Goal: Information Seeking & Learning: Learn about a topic

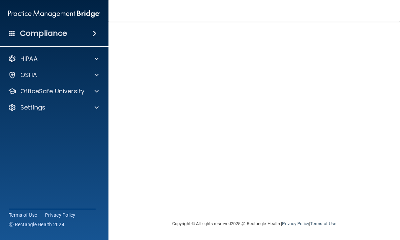
scroll to position [49, 0]
click at [88, 90] on div at bounding box center [95, 91] width 17 height 8
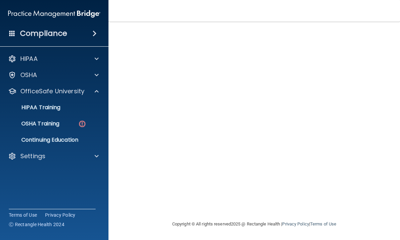
click at [90, 111] on link "HIPAA Training" at bounding box center [46, 108] width 107 height 14
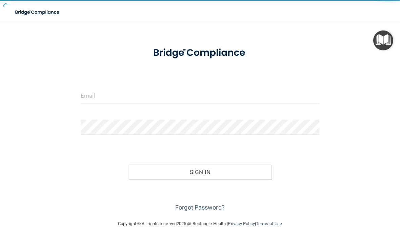
scroll to position [21, 0]
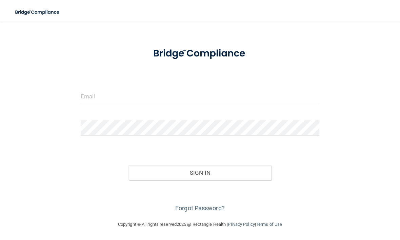
click at [148, 108] on div at bounding box center [200, 99] width 249 height 20
click at [168, 96] on input "email" at bounding box center [200, 96] width 238 height 15
type input "[EMAIL_ADDRESS][DOMAIN_NAME]"
click at [200, 172] on button "Sign In" at bounding box center [199, 173] width 143 height 15
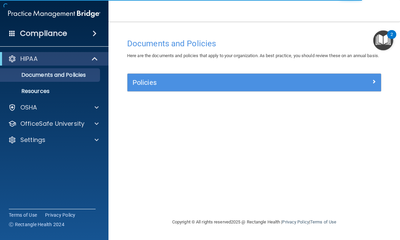
click at [82, 127] on p "OfficeSafe University" at bounding box center [52, 124] width 64 height 8
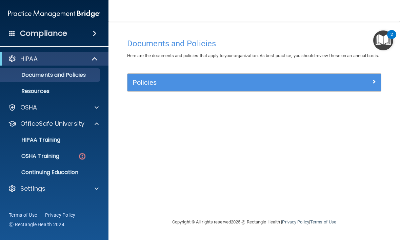
click at [93, 160] on div "OSHA Training" at bounding box center [50, 156] width 92 height 7
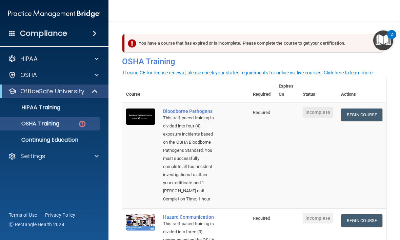
click at [371, 113] on link "Begin Course" at bounding box center [361, 115] width 41 height 13
click at [358, 118] on link "Begin Course" at bounding box center [361, 115] width 41 height 13
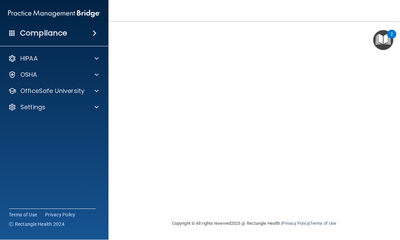
scroll to position [49, 0]
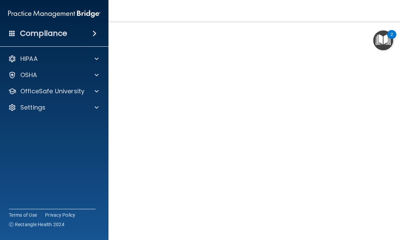
scroll to position [27, 0]
click at [395, 139] on main "Bloodborne Pathogens Training This course doesn’t expire until . Are you sure y…" at bounding box center [253, 131] width 291 height 219
click at [395, 104] on main "Bloodborne Pathogens Training This course doesn’t expire until . Are you sure y…" at bounding box center [253, 131] width 291 height 219
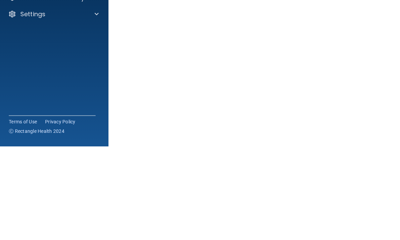
click at [387, 67] on main "Bloodborne Pathogens Training This course doesn’t expire until . Are you sure y…" at bounding box center [253, 131] width 291 height 219
click at [389, 95] on main "Bloodborne Pathogens Training This course doesn’t expire until . Are you sure y…" at bounding box center [253, 131] width 291 height 219
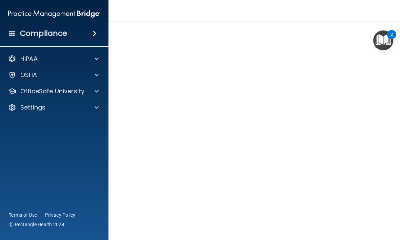
click at [90, 93] on div at bounding box center [95, 91] width 17 height 8
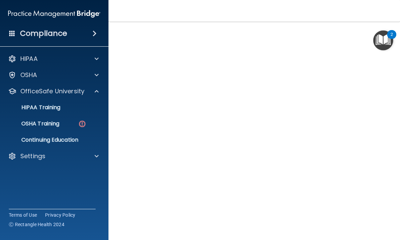
click at [85, 143] on p "Continuing Education" at bounding box center [50, 140] width 92 height 7
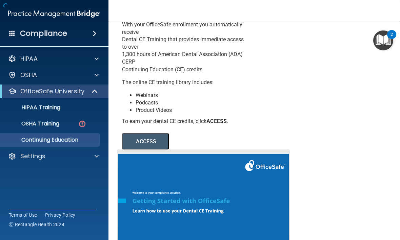
click at [90, 127] on div "OSHA Training" at bounding box center [50, 124] width 92 height 7
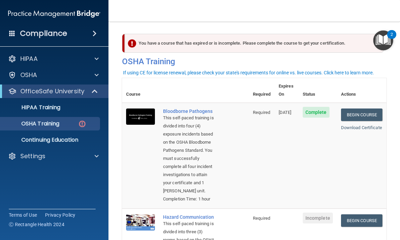
click at [93, 109] on div "HIPAA Training" at bounding box center [50, 107] width 92 height 7
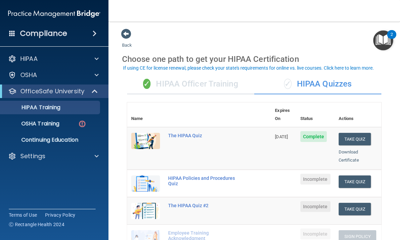
click at [75, 126] on div "OSHA Training" at bounding box center [50, 124] width 92 height 7
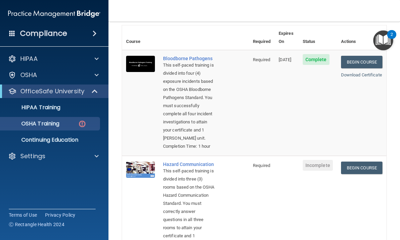
scroll to position [111, 0]
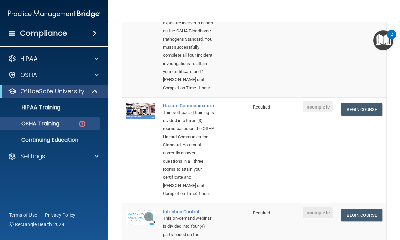
click at [358, 116] on link "Begin Course" at bounding box center [361, 109] width 41 height 13
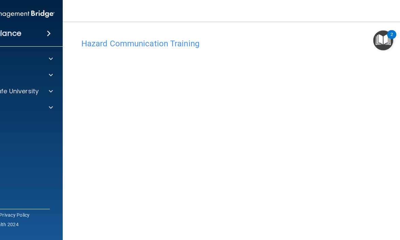
click at [355, 51] on div "Hazard Communication Training" at bounding box center [254, 43] width 356 height 17
click at [362, 49] on div "Hazard Communication Training" at bounding box center [254, 43] width 356 height 17
click at [364, 50] on div "Hazard Communication Training" at bounding box center [254, 43] width 356 height 17
click at [367, 51] on div "Hazard Communication Training" at bounding box center [254, 43] width 356 height 17
click at [326, 46] on h4 "Hazard Communication Training" at bounding box center [254, 43] width 346 height 9
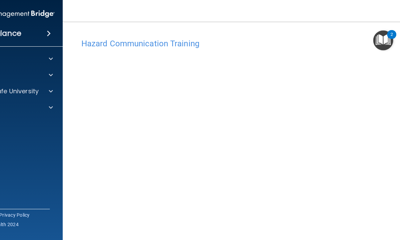
click at [77, 154] on div "Hazard Communication Training This course doesn’t expire until . Are you sure y…" at bounding box center [254, 160] width 356 height 250
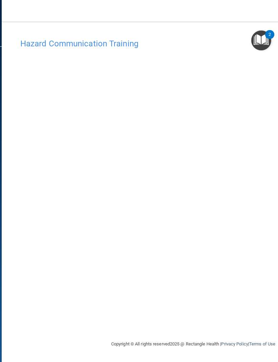
click at [113, 43] on h4 "Hazard Communication Training" at bounding box center [193, 43] width 346 height 9
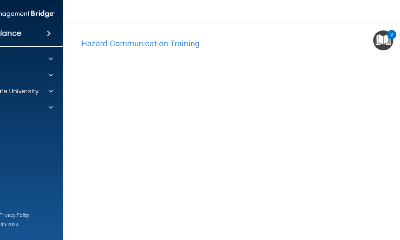
click at [32, 95] on p "OfficeSafe University" at bounding box center [7, 91] width 64 height 8
click at [43, 114] on link "HIPAA Training" at bounding box center [0, 108] width 107 height 14
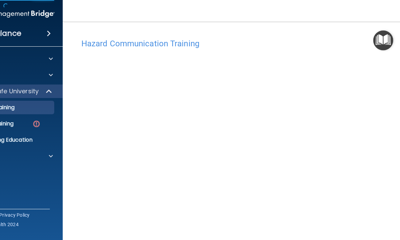
click at [33, 130] on link "OSHA Training" at bounding box center [0, 124] width 107 height 14
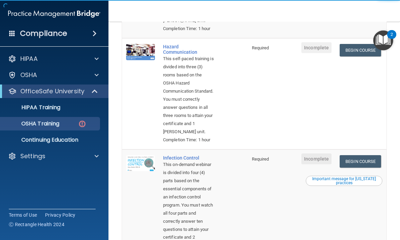
scroll to position [171, 0]
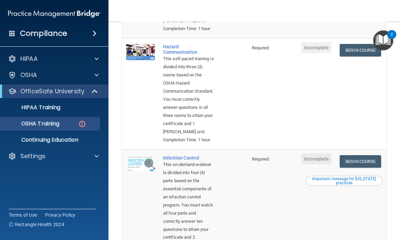
click at [375, 57] on link "Begin Course" at bounding box center [359, 50] width 41 height 13
